Goal: Information Seeking & Learning: Learn about a topic

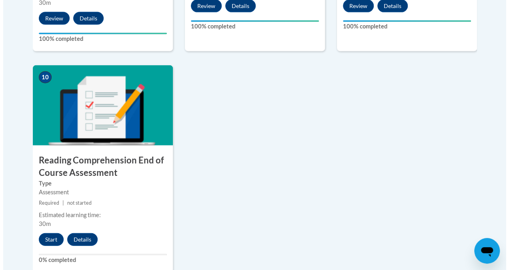
scroll to position [919, 0]
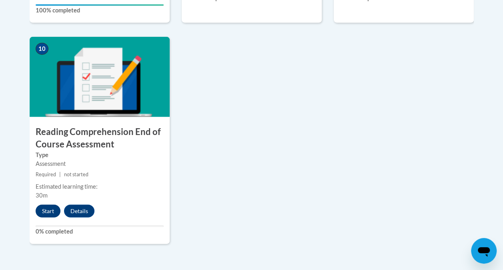
click at [50, 215] on button "Start" at bounding box center [48, 211] width 25 height 13
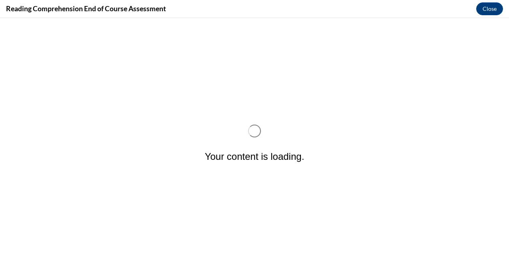
scroll to position [0, 0]
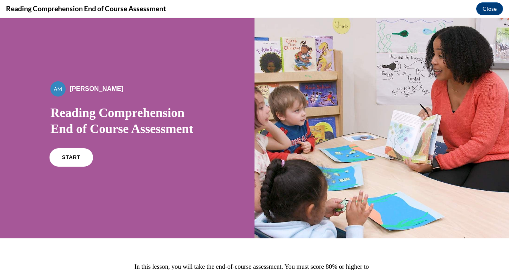
click at [73, 157] on span "START" at bounding box center [71, 158] width 18 height 6
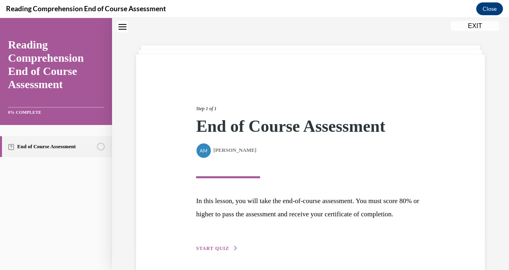
scroll to position [68, 0]
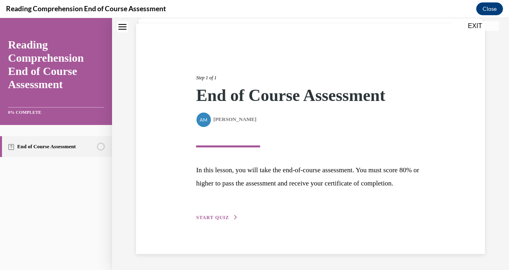
click at [207, 216] on span "START QUIZ" at bounding box center [212, 218] width 33 height 6
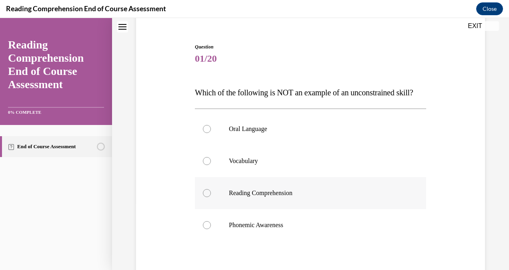
click at [220, 209] on label "Reading Comprehension" at bounding box center [310, 193] width 231 height 32
click at [211, 197] on input "Reading Comprehension" at bounding box center [207, 193] width 8 height 8
radio input "true"
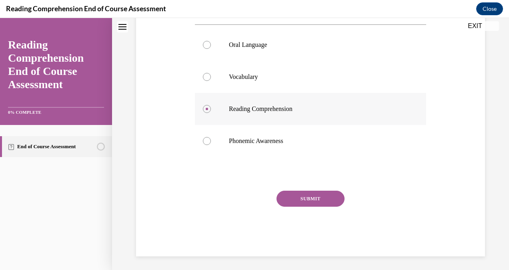
scroll to position [170, 0]
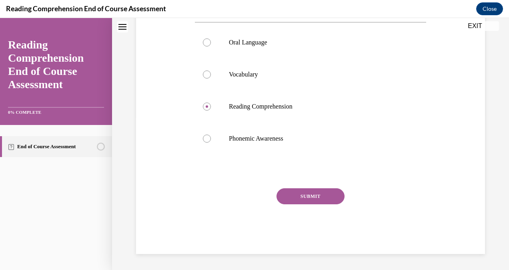
click at [299, 196] on button "SUBMIT" at bounding box center [311, 196] width 68 height 16
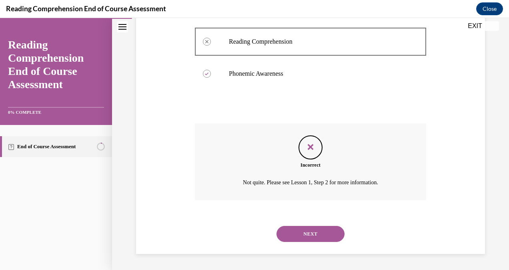
scroll to position [235, 0]
click at [294, 231] on button "NEXT" at bounding box center [311, 234] width 68 height 16
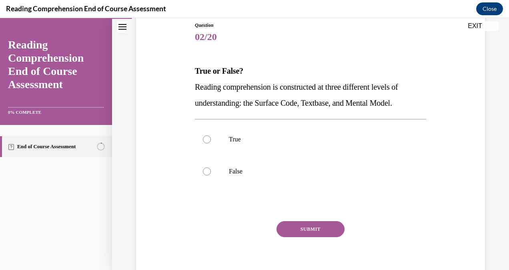
scroll to position [84, 0]
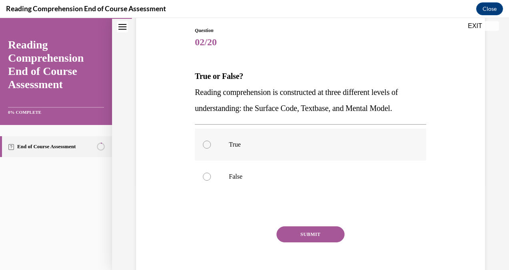
click at [232, 151] on label "True" at bounding box center [310, 145] width 231 height 32
click at [211, 149] on input "True" at bounding box center [207, 145] width 8 height 8
radio input "true"
click at [305, 232] on button "SUBMIT" at bounding box center [311, 234] width 68 height 16
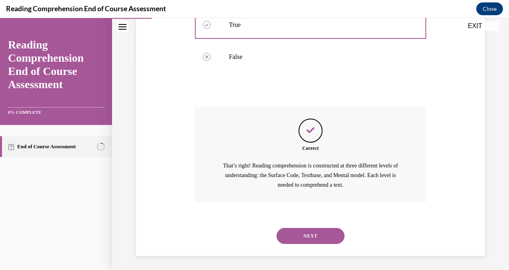
scroll to position [206, 0]
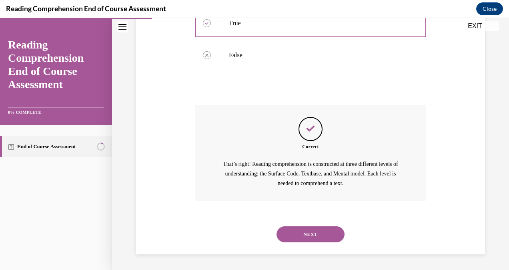
click at [301, 231] on button "NEXT" at bounding box center [311, 234] width 68 height 16
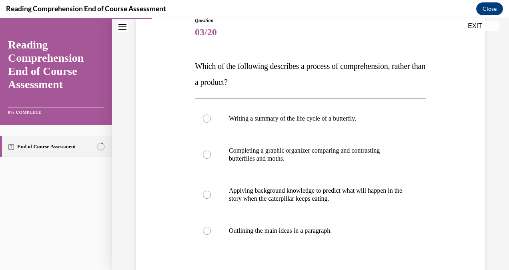
scroll to position [94, 0]
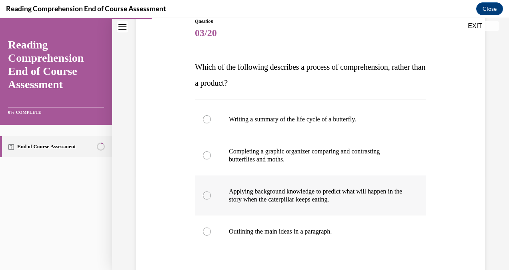
click at [272, 194] on p "Applying background knowledge to predict what will happen in the story when the…" at bounding box center [317, 195] width 177 height 16
click at [211, 194] on input "Applying background knowledge to predict what will happen in the story when the…" at bounding box center [207, 195] width 8 height 8
radio input "true"
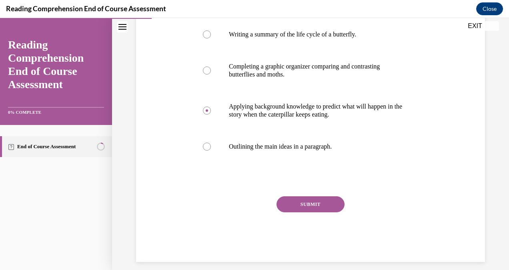
click at [286, 198] on button "SUBMIT" at bounding box center [311, 204] width 68 height 16
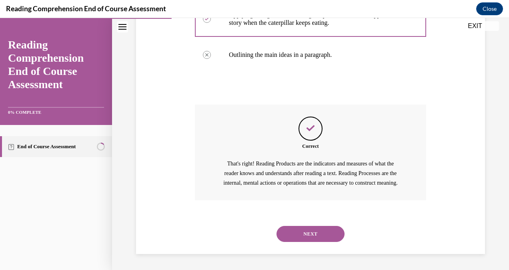
scroll to position [279, 0]
click at [296, 228] on button "NEXT" at bounding box center [311, 234] width 68 height 16
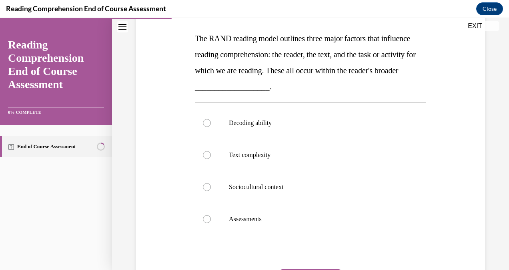
scroll to position [121, 0]
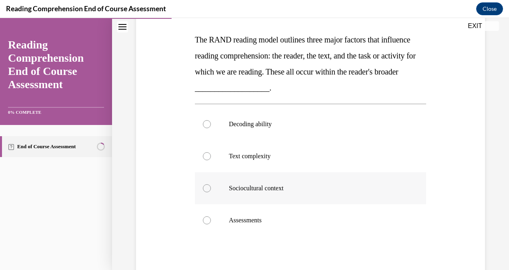
click at [274, 185] on p "Sociocultural context" at bounding box center [317, 188] width 177 height 8
click at [211, 185] on input "Sociocultural context" at bounding box center [207, 188] width 8 height 8
radio input "true"
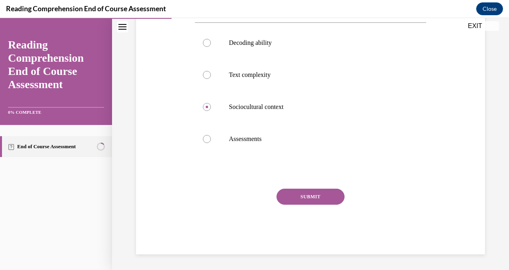
click at [285, 190] on button "SUBMIT" at bounding box center [311, 197] width 68 height 16
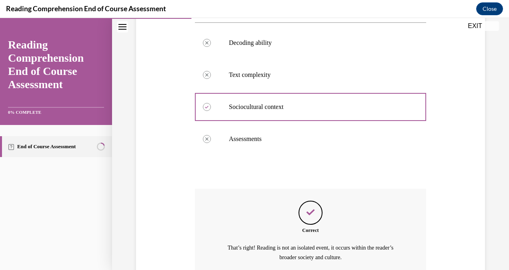
scroll to position [276, 0]
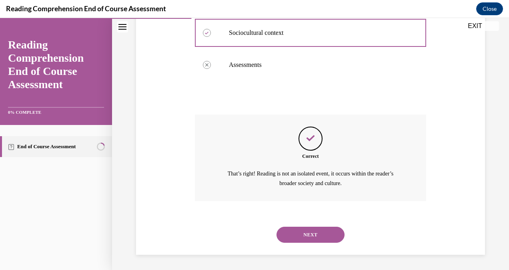
click at [299, 237] on button "NEXT" at bounding box center [311, 235] width 68 height 16
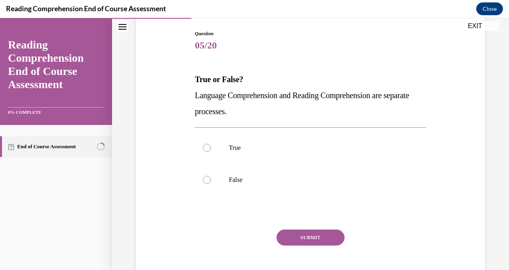
scroll to position [80, 0]
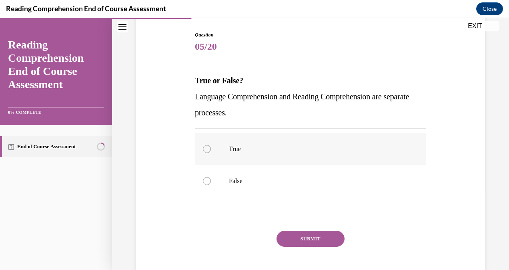
click at [234, 152] on p "True" at bounding box center [317, 149] width 177 height 8
click at [211, 152] on input "True" at bounding box center [207, 149] width 8 height 8
radio input "true"
click at [299, 237] on button "SUBMIT" at bounding box center [311, 239] width 68 height 16
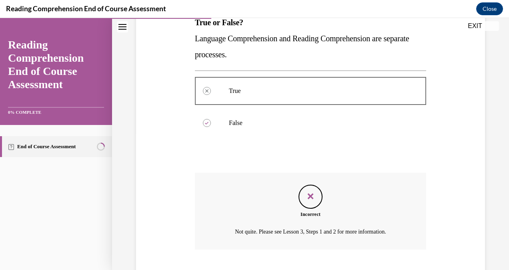
scroll to position [187, 0]
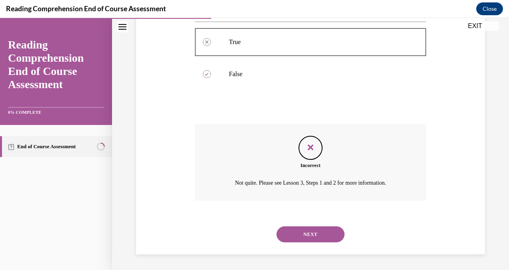
click at [311, 232] on button "NEXT" at bounding box center [311, 234] width 68 height 16
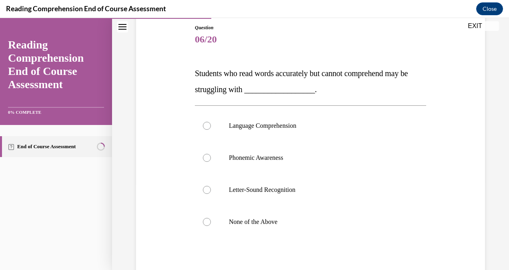
scroll to position [79, 0]
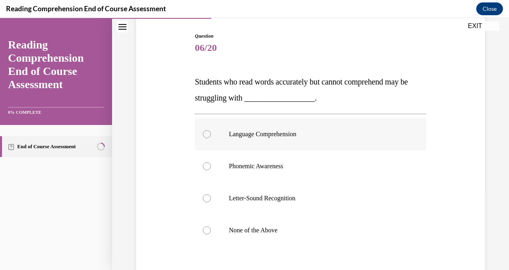
click at [239, 145] on label "Language Comprehension" at bounding box center [310, 134] width 231 height 32
click at [211, 138] on input "Language Comprehension" at bounding box center [207, 134] width 8 height 8
radio input "true"
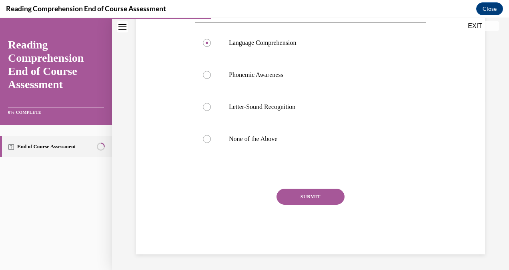
click at [314, 201] on button "SUBMIT" at bounding box center [311, 197] width 68 height 16
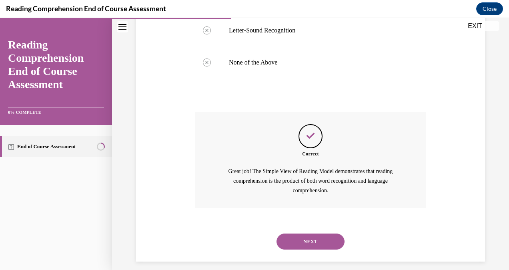
scroll to position [254, 0]
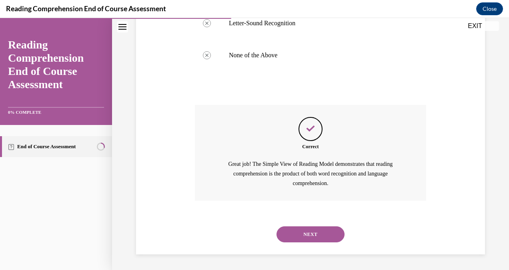
click at [308, 233] on button "NEXT" at bounding box center [311, 234] width 68 height 16
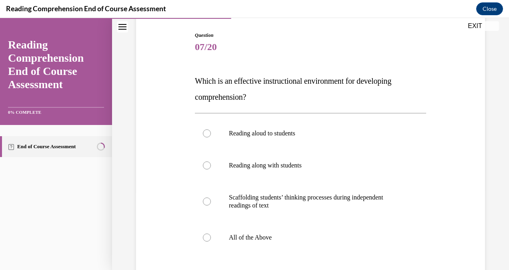
scroll to position [79, 0]
click at [268, 240] on p "All of the Above" at bounding box center [317, 238] width 177 height 8
click at [211, 240] on input "All of the Above" at bounding box center [207, 238] width 8 height 8
radio input "true"
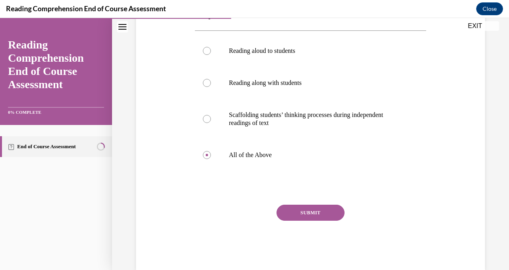
click at [302, 208] on button "SUBMIT" at bounding box center [311, 213] width 68 height 16
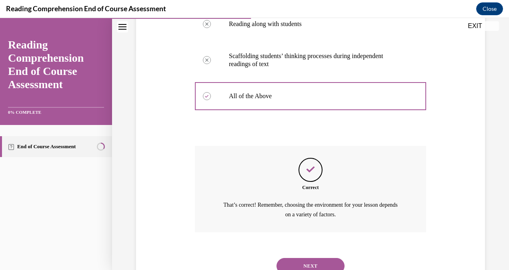
scroll to position [252, 0]
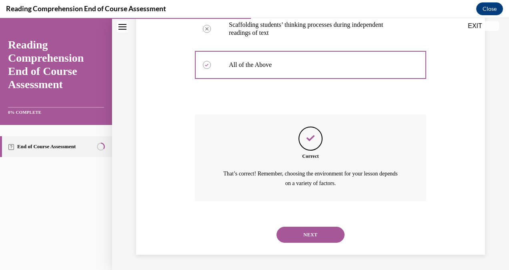
click at [303, 235] on button "NEXT" at bounding box center [311, 235] width 68 height 16
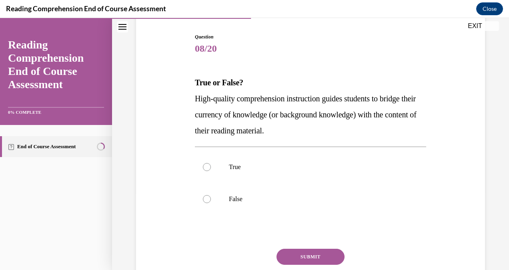
scroll to position [78, 0]
click at [212, 172] on label "True" at bounding box center [310, 167] width 231 height 32
click at [211, 171] on input "True" at bounding box center [207, 167] width 8 height 8
radio input "true"
click at [302, 253] on button "SUBMIT" at bounding box center [311, 256] width 68 height 16
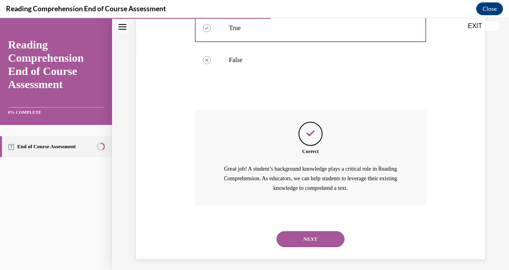
scroll to position [222, 0]
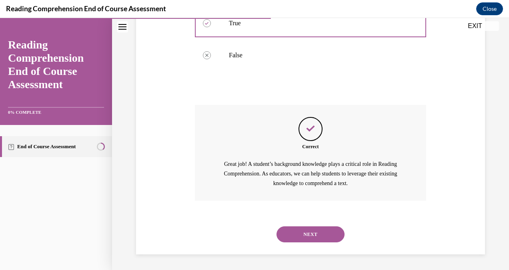
click at [308, 234] on button "NEXT" at bounding box center [311, 234] width 68 height 16
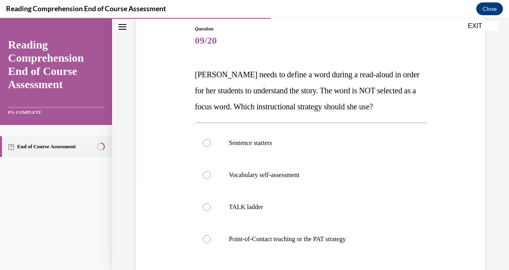
scroll to position [86, 0]
click at [276, 234] on label "Point-of-Contact teaching or the PAT strategy" at bounding box center [310, 239] width 231 height 32
click at [211, 235] on input "Point-of-Contact teaching or the PAT strategy" at bounding box center [207, 239] width 8 height 8
radio input "true"
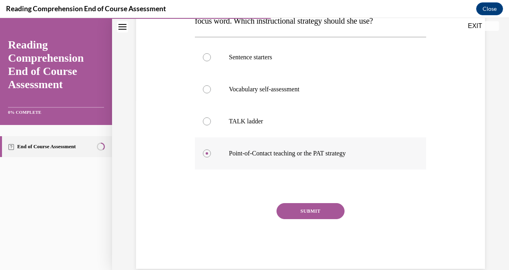
scroll to position [186, 0]
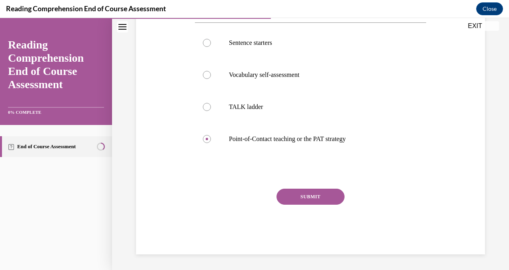
click at [294, 198] on button "SUBMIT" at bounding box center [311, 197] width 68 height 16
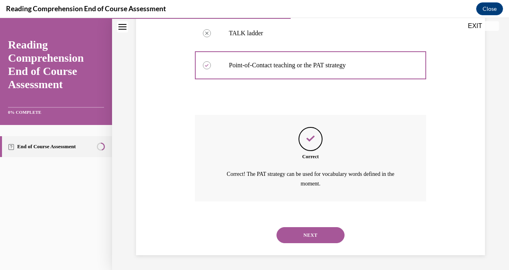
scroll to position [260, 0]
click at [298, 231] on button "NEXT" at bounding box center [311, 235] width 68 height 16
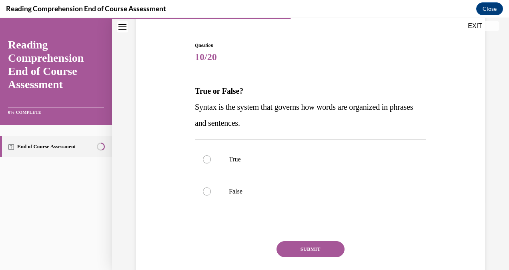
scroll to position [64, 0]
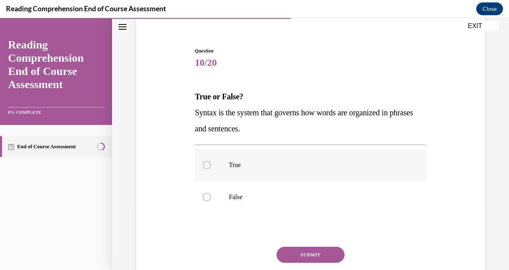
click at [239, 165] on p "True" at bounding box center [317, 165] width 177 height 8
click at [211, 165] on input "True" at bounding box center [207, 165] width 8 height 8
radio input "true"
click at [298, 257] on button "SUBMIT" at bounding box center [311, 255] width 68 height 16
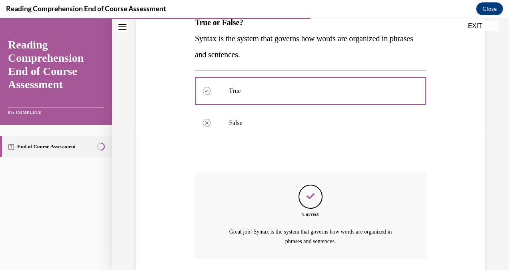
scroll to position [196, 0]
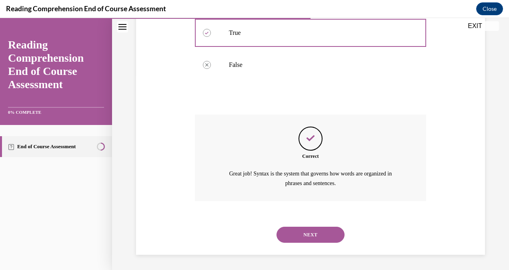
click at [299, 235] on button "NEXT" at bounding box center [311, 235] width 68 height 16
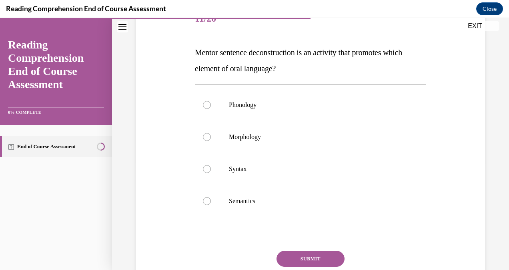
scroll to position [107, 0]
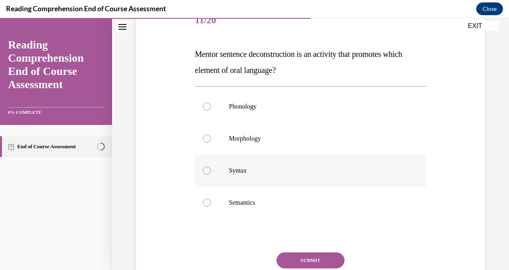
click at [242, 175] on label "Syntax" at bounding box center [310, 171] width 231 height 32
click at [211, 175] on input "Syntax" at bounding box center [207, 171] width 8 height 8
radio input "true"
click at [286, 254] on button "SUBMIT" at bounding box center [311, 260] width 68 height 16
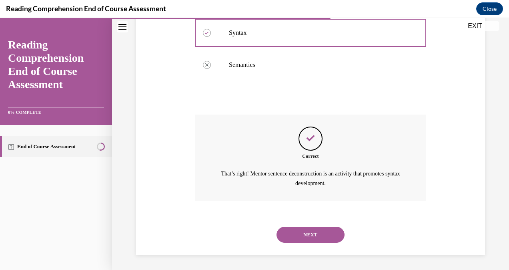
scroll to position [244, 0]
click at [300, 235] on button "NEXT" at bounding box center [311, 235] width 68 height 16
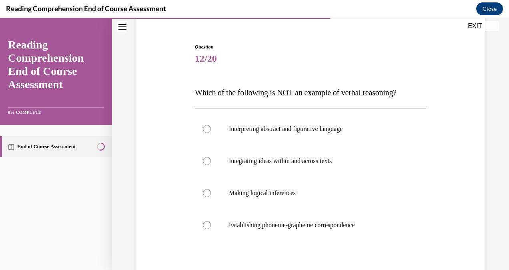
scroll to position [69, 0]
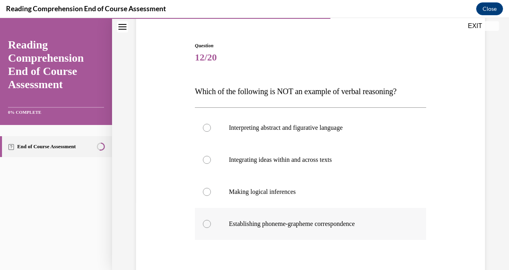
click at [269, 225] on p "Establishing phoneme-grapheme correspondence" at bounding box center [317, 224] width 177 height 8
click at [211, 225] on input "Establishing phoneme-grapheme correspondence" at bounding box center [207, 224] width 8 height 8
radio input "true"
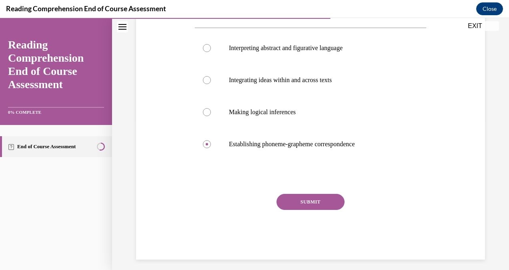
click at [299, 199] on button "SUBMIT" at bounding box center [311, 202] width 68 height 16
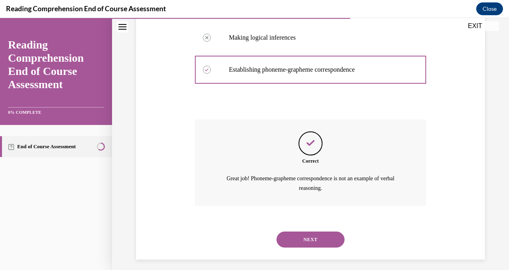
scroll to position [228, 0]
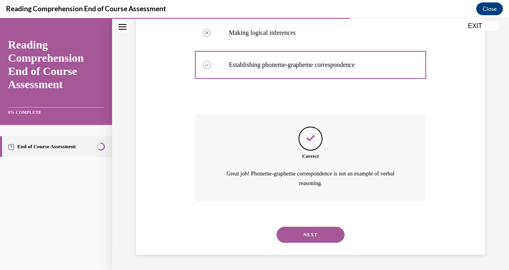
click at [299, 237] on button "NEXT" at bounding box center [311, 235] width 68 height 16
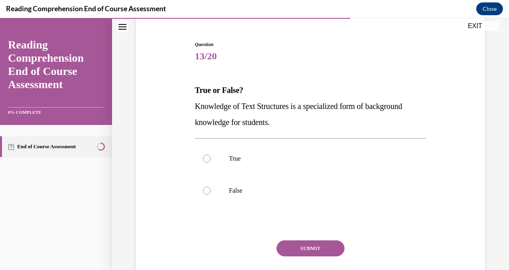
scroll to position [70, 0]
click at [231, 191] on p "False" at bounding box center [317, 191] width 177 height 8
click at [211, 191] on input "False" at bounding box center [207, 191] width 8 height 8
radio input "true"
click at [231, 163] on label "True" at bounding box center [310, 159] width 231 height 32
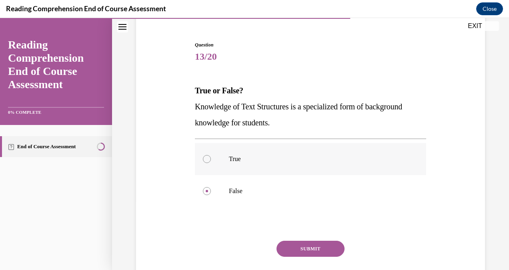
click at [211, 163] on input "True" at bounding box center [207, 159] width 8 height 8
radio input "true"
click at [296, 247] on button "SUBMIT" at bounding box center [311, 249] width 68 height 16
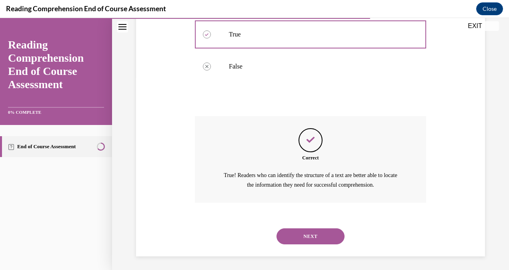
scroll to position [196, 0]
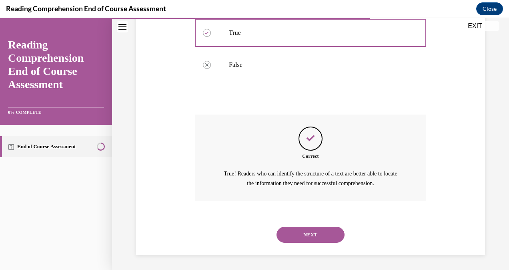
click at [301, 229] on button "NEXT" at bounding box center [311, 235] width 68 height 16
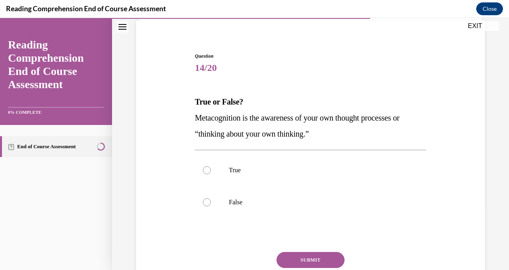
scroll to position [59, 0]
click at [253, 177] on label "True" at bounding box center [310, 170] width 231 height 32
click at [211, 174] on input "True" at bounding box center [207, 170] width 8 height 8
radio input "true"
click at [297, 254] on button "SUBMIT" at bounding box center [311, 259] width 68 height 16
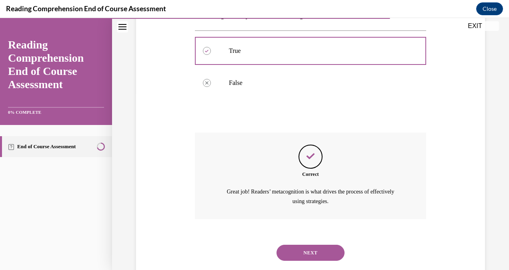
scroll to position [196, 0]
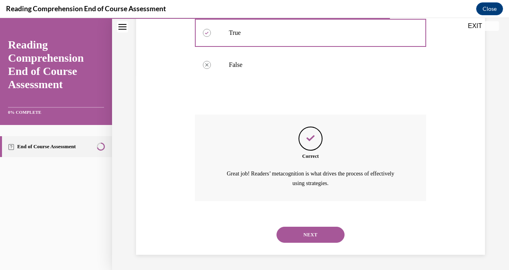
click at [301, 238] on button "NEXT" at bounding box center [311, 235] width 68 height 16
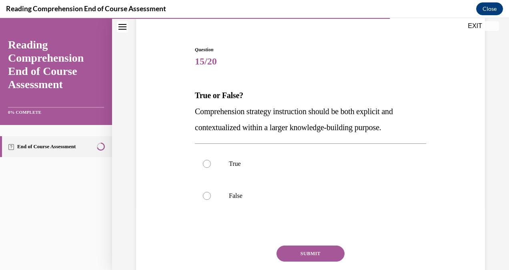
scroll to position [66, 0]
click at [257, 169] on label "True" at bounding box center [310, 163] width 231 height 32
click at [211, 167] on input "True" at bounding box center [207, 163] width 8 height 8
radio input "true"
click at [299, 252] on button "SUBMIT" at bounding box center [311, 253] width 68 height 16
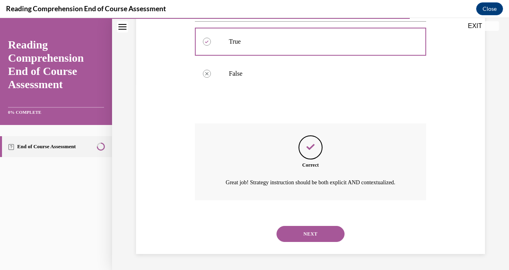
scroll to position [196, 0]
click at [299, 238] on button "NEXT" at bounding box center [311, 234] width 68 height 16
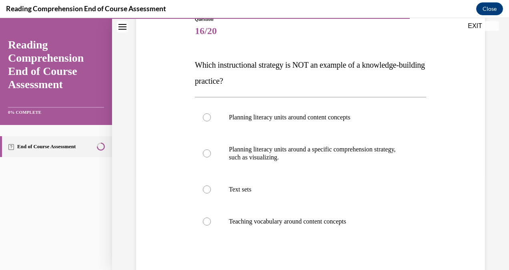
scroll to position [96, 0]
click at [257, 161] on label "Planning literacy units around a specific comprehension strategy, such as visua…" at bounding box center [310, 153] width 231 height 40
click at [211, 157] on input "Planning literacy units around a specific comprehension strategy, such as visua…" at bounding box center [207, 153] width 8 height 8
radio input "true"
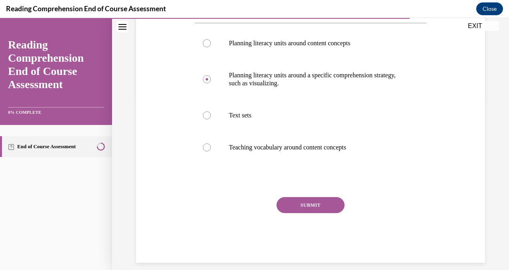
click at [290, 200] on button "SUBMIT" at bounding box center [311, 205] width 68 height 16
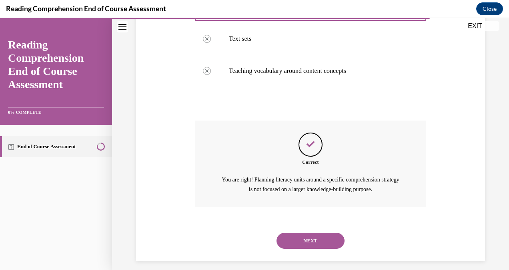
scroll to position [252, 0]
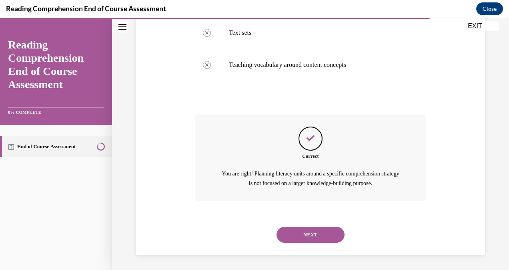
click at [293, 230] on button "NEXT" at bounding box center [311, 235] width 68 height 16
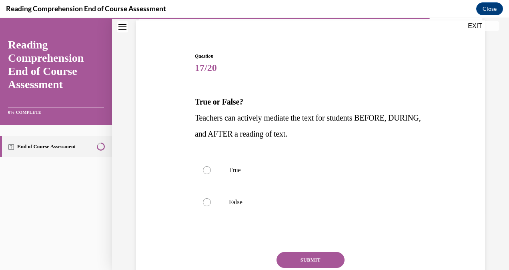
scroll to position [59, 0]
click at [247, 169] on p "True" at bounding box center [317, 170] width 177 height 8
click at [211, 169] on input "True" at bounding box center [207, 170] width 8 height 8
radio input "true"
click at [295, 254] on button "SUBMIT" at bounding box center [311, 259] width 68 height 16
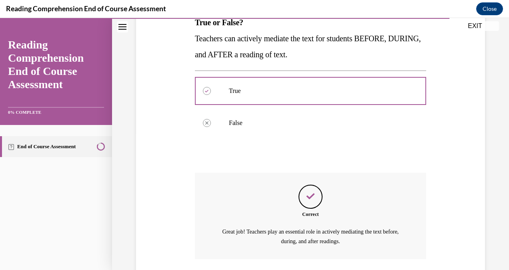
scroll to position [196, 0]
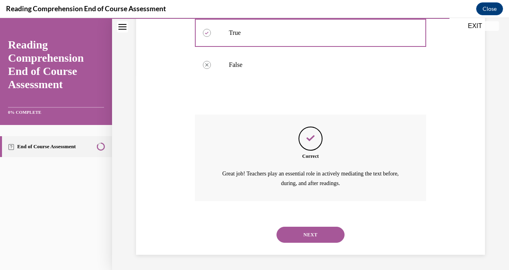
click at [299, 236] on button "NEXT" at bounding box center [311, 235] width 68 height 16
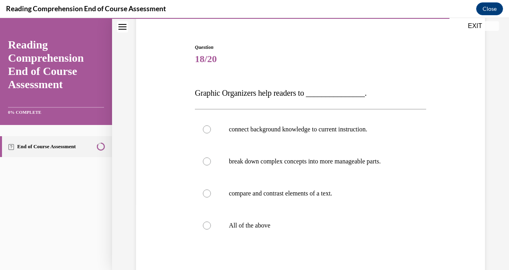
scroll to position [68, 0]
click at [288, 227] on p "All of the above" at bounding box center [317, 225] width 177 height 8
click at [211, 227] on input "All of the above" at bounding box center [207, 225] width 8 height 8
radio input "true"
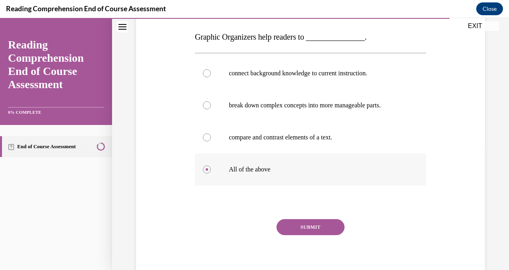
click at [288, 227] on button "SUBMIT" at bounding box center [311, 227] width 68 height 16
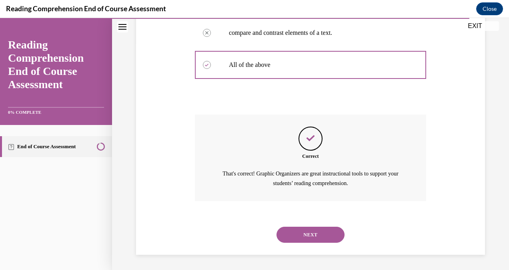
scroll to position [228, 0]
click at [289, 233] on button "NEXT" at bounding box center [311, 235] width 68 height 16
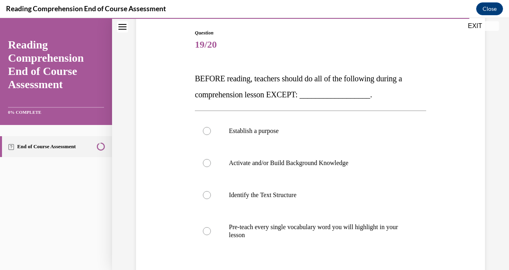
scroll to position [83, 0]
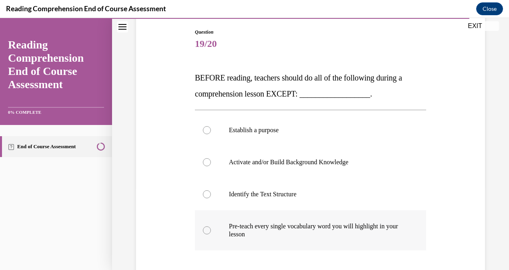
click at [279, 228] on p "Pre-teach every single vocabulary word you will highlight in your lesson" at bounding box center [317, 230] width 177 height 16
click at [211, 228] on input "Pre-teach every single vocabulary word you will highlight in your lesson" at bounding box center [207, 230] width 8 height 8
radio input "true"
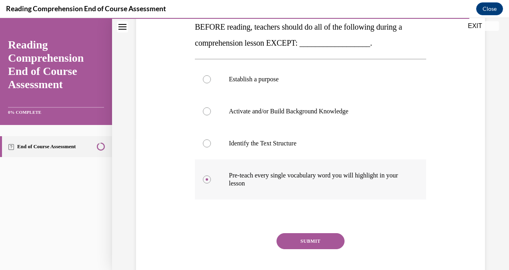
scroll to position [134, 0]
click at [288, 236] on button "SUBMIT" at bounding box center [311, 241] width 68 height 16
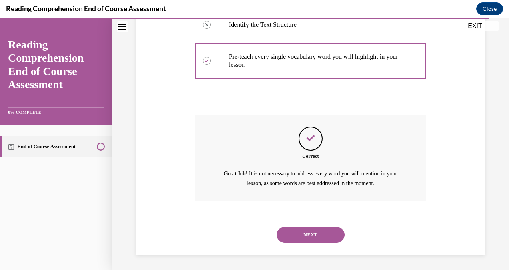
scroll to position [252, 0]
click at [291, 228] on button "NEXT" at bounding box center [311, 235] width 68 height 16
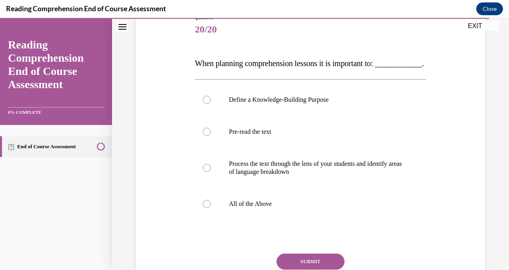
scroll to position [96, 0]
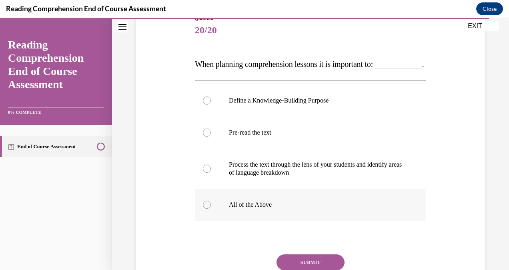
click at [291, 209] on p "All of the Above" at bounding box center [317, 205] width 177 height 8
click at [211, 209] on input "All of the Above" at bounding box center [207, 205] width 8 height 8
radio input "true"
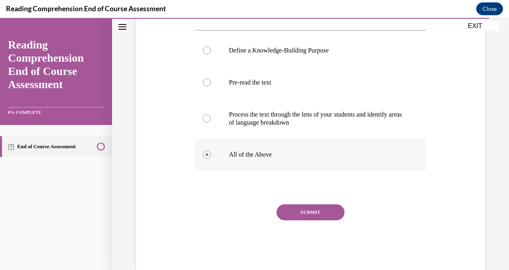
click at [291, 220] on button "SUBMIT" at bounding box center [311, 212] width 68 height 16
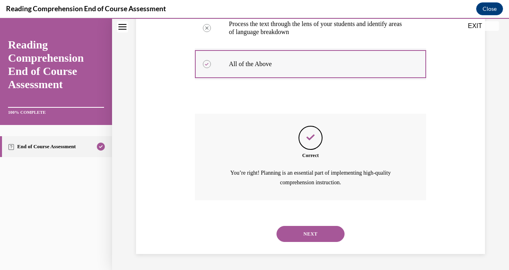
scroll to position [252, 0]
click at [293, 236] on button "NEXT" at bounding box center [311, 234] width 68 height 16
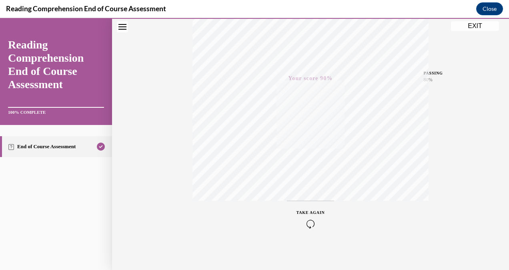
scroll to position [158, 0]
click at [465, 27] on button "EXIT" at bounding box center [475, 26] width 48 height 10
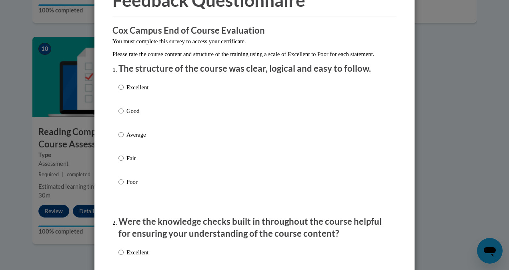
scroll to position [51, 0]
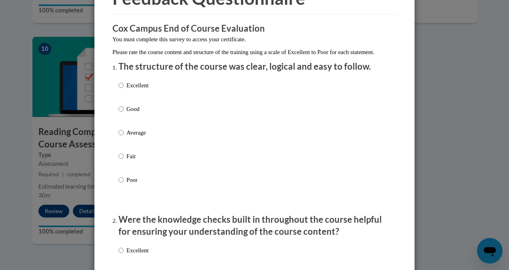
click at [122, 96] on label "Excellent" at bounding box center [134, 92] width 30 height 22
click at [122, 90] on input "Excellent" at bounding box center [121, 85] width 5 height 9
radio input "true"
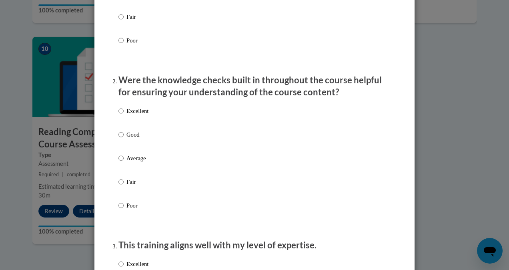
scroll to position [191, 0]
click at [133, 162] on p "Average" at bounding box center [138, 157] width 22 height 9
click at [124, 162] on input "Average" at bounding box center [121, 157] width 5 height 9
radio input "true"
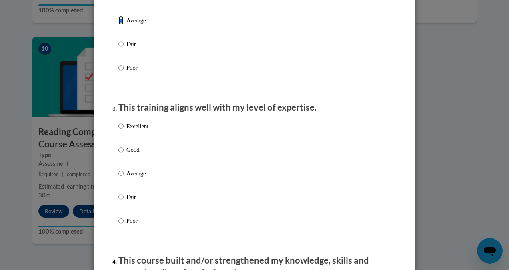
scroll to position [364, 0]
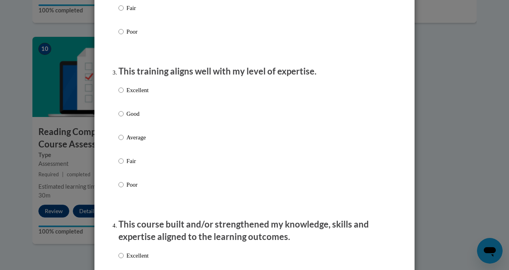
click at [133, 155] on label "Average" at bounding box center [134, 144] width 30 height 22
click at [124, 142] on input "Average" at bounding box center [121, 137] width 5 height 9
radio input "true"
click at [131, 165] on p "Fair" at bounding box center [138, 161] width 22 height 9
click at [124, 165] on input "Fair" at bounding box center [121, 161] width 5 height 9
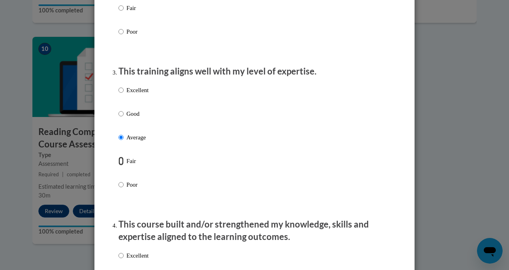
radio input "true"
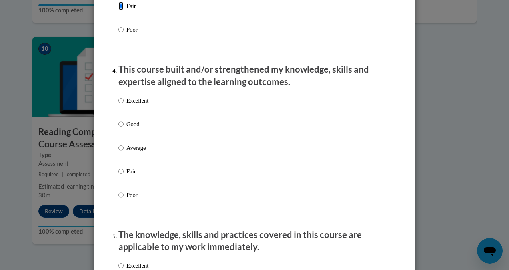
scroll to position [521, 0]
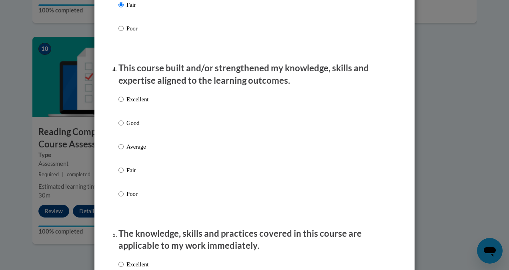
click at [132, 140] on label "Good" at bounding box center [134, 130] width 30 height 22
click at [124, 127] on input "Good" at bounding box center [121, 123] width 5 height 9
radio input "true"
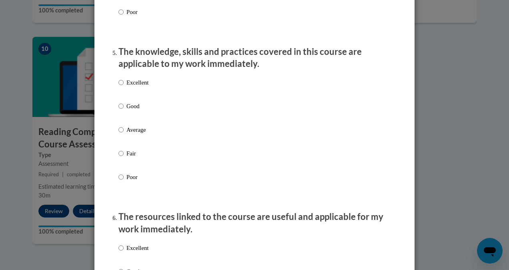
click at [132, 143] on label "Average" at bounding box center [134, 136] width 30 height 22
click at [124, 134] on input "Average" at bounding box center [121, 129] width 5 height 9
radio input "true"
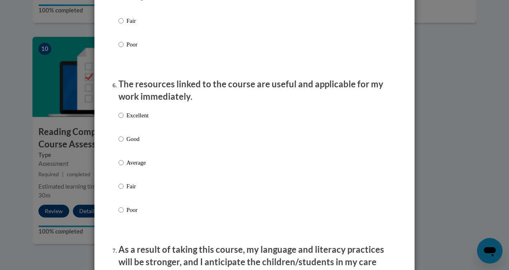
click at [132, 143] on p "Good" at bounding box center [138, 139] width 22 height 9
click at [124, 143] on input "Good" at bounding box center [121, 139] width 5 height 9
radio input "true"
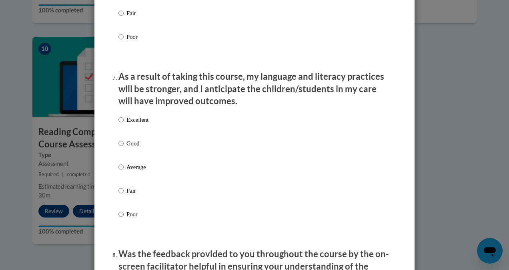
click at [132, 137] on label "Excellent" at bounding box center [134, 126] width 30 height 22
click at [124, 124] on input "Excellent" at bounding box center [121, 119] width 5 height 9
radio input "true"
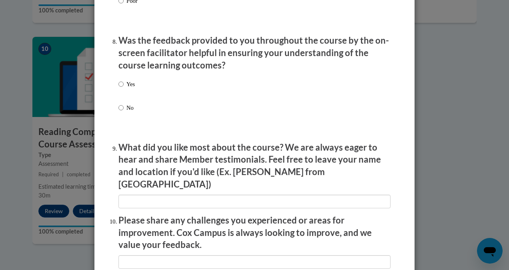
scroll to position [1222, 0]
click at [126, 120] on label "No" at bounding box center [127, 114] width 16 height 22
click at [124, 112] on input "No" at bounding box center [121, 107] width 5 height 9
radio input "true"
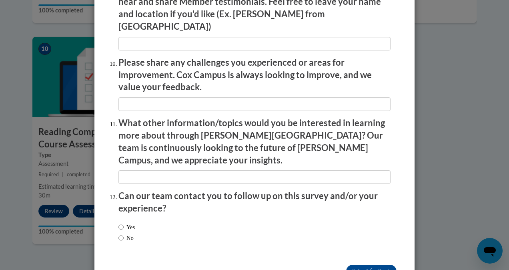
scroll to position [1395, 0]
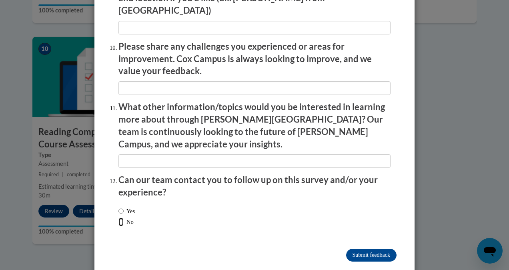
click at [119, 217] on input "No" at bounding box center [121, 221] width 5 height 9
radio input "true"
click at [358, 249] on input "Submit feedback" at bounding box center [371, 255] width 50 height 13
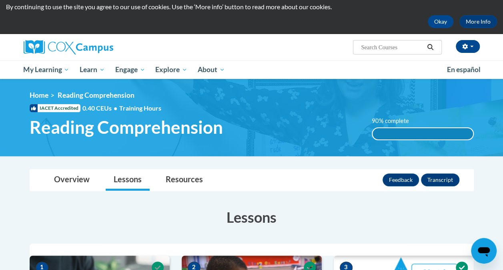
scroll to position [25, 0]
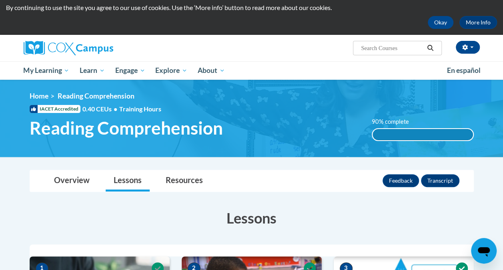
click at [406, 130] on div "90% complete" at bounding box center [423, 134] width 101 height 11
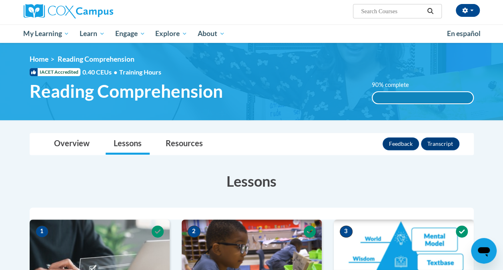
scroll to position [0, 0]
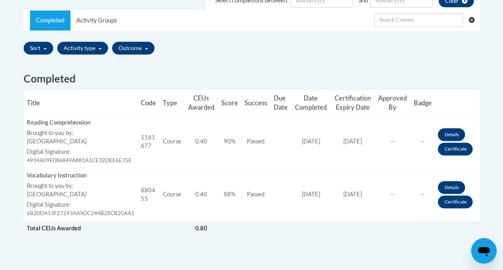
scroll to position [257, 0]
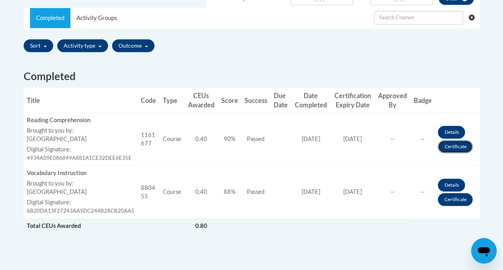
click at [454, 149] on link "Certificate" at bounding box center [455, 146] width 35 height 13
